Goal: Task Accomplishment & Management: Manage account settings

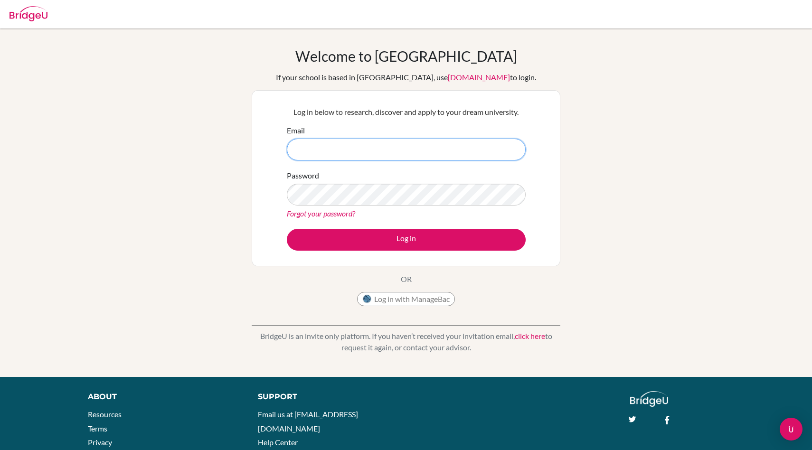
type input "[EMAIL_ADDRESS][DOMAIN_NAME]"
click at [287, 229] on button "Log in" at bounding box center [406, 240] width 239 height 22
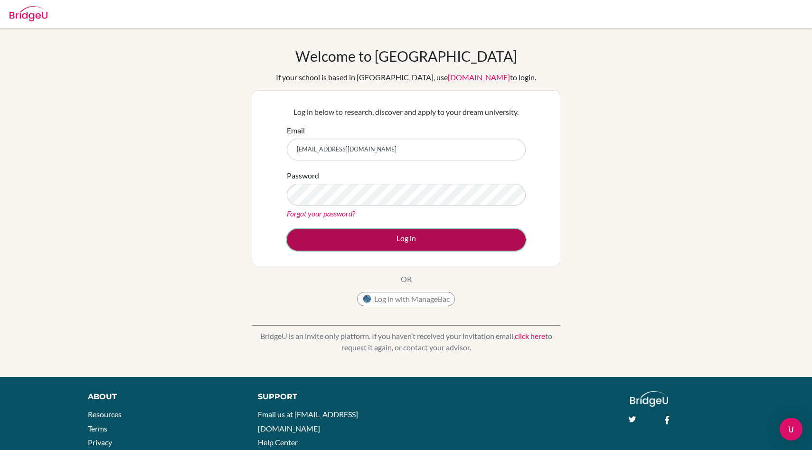
click at [425, 242] on button "Log in" at bounding box center [406, 240] width 239 height 22
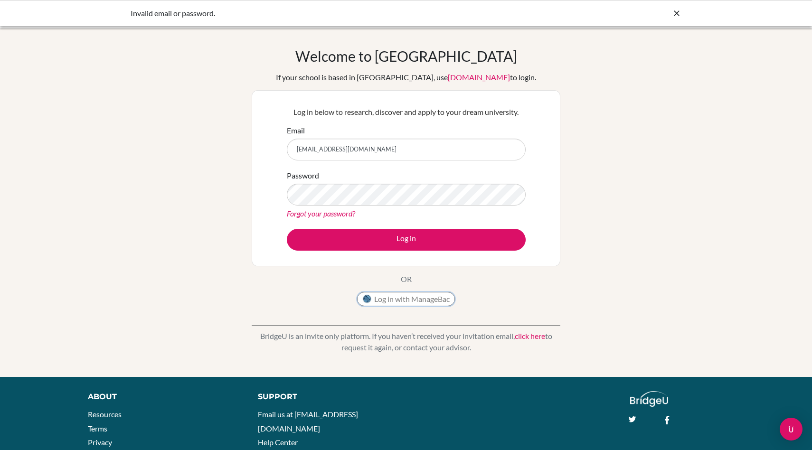
click at [406, 301] on button "Log in with ManageBac" at bounding box center [406, 299] width 98 height 14
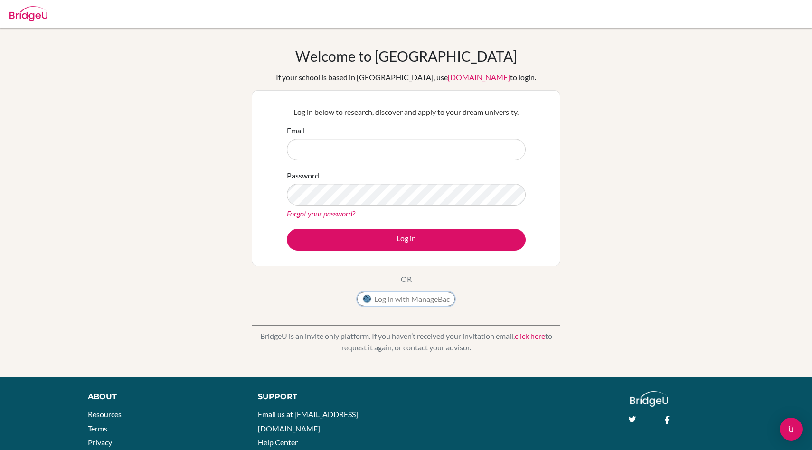
click at [425, 297] on button "Log in with ManageBac" at bounding box center [406, 299] width 98 height 14
click at [422, 297] on button "Log in with ManageBac" at bounding box center [406, 299] width 98 height 14
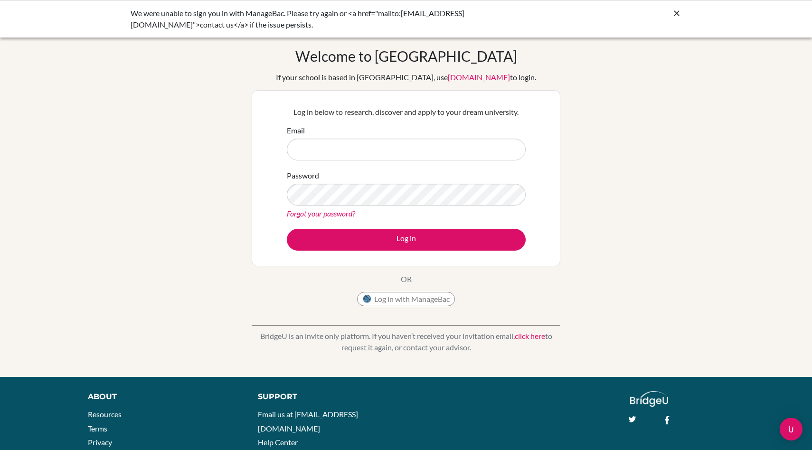
click at [432, 141] on input "Email" at bounding box center [406, 150] width 239 height 22
type input "[EMAIL_ADDRESS][DOMAIN_NAME]"
click at [287, 229] on button "Log in" at bounding box center [406, 240] width 239 height 22
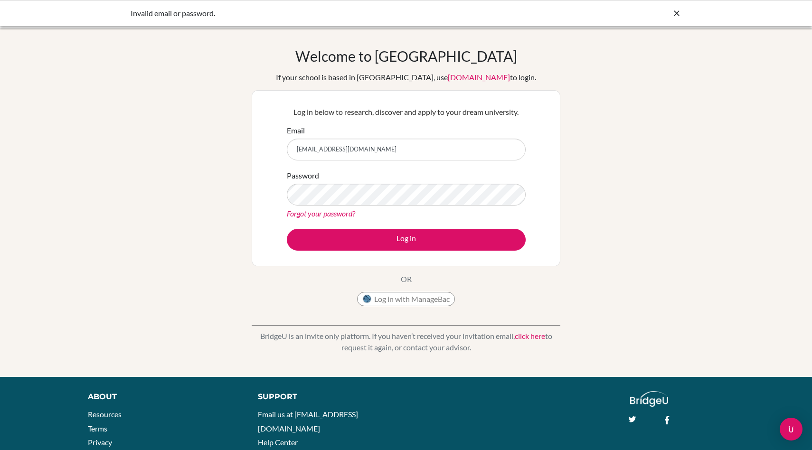
click at [287, 229] on button "Log in" at bounding box center [406, 240] width 239 height 22
click at [388, 302] on button "Log in with ManageBac" at bounding box center [406, 299] width 98 height 14
